Goal: Task Accomplishment & Management: Manage account settings

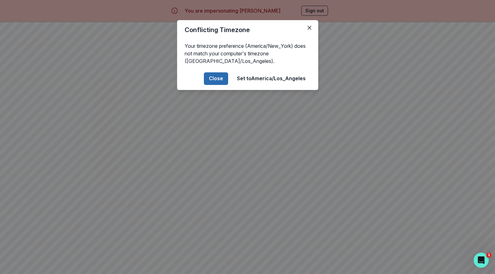
click at [220, 76] on button "Close" at bounding box center [216, 78] width 24 height 13
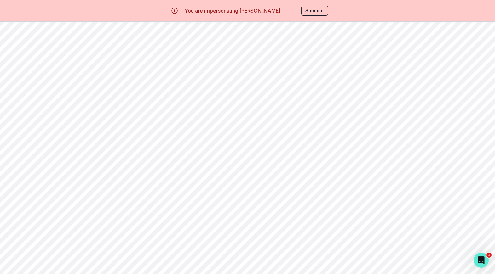
click at [59, 116] on div "Finance" at bounding box center [43, 116] width 68 height 8
click at [411, 81] on link "View Details" at bounding box center [414, 82] width 31 height 5
click at [323, 11] on button "Sign out" at bounding box center [314, 11] width 27 height 10
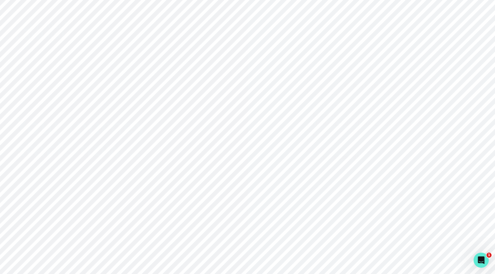
click at [377, 86] on p "Sign in with Google" at bounding box center [376, 86] width 46 height 8
